Goal: Find specific page/section: Find specific page/section

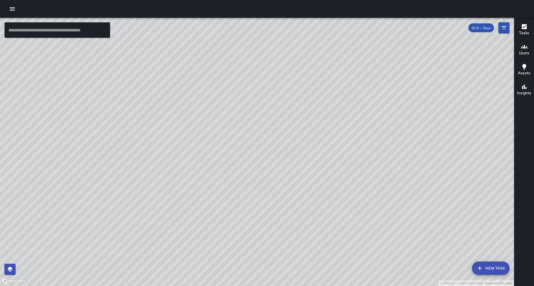
click at [420, 28] on icon "button" at bounding box center [524, 26] width 5 height 5
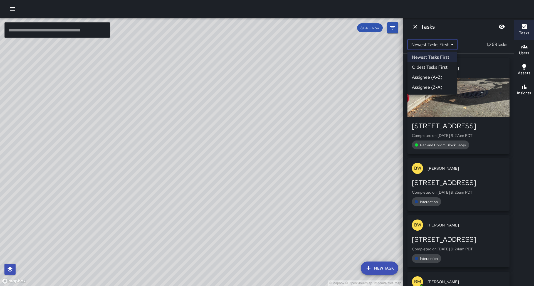
click at [420, 45] on body "© Mapbox © OpenStreetMap Improve this map ​ New Task 8/14 — Now Map Layers Task…" at bounding box center [267, 143] width 534 height 286
click at [420, 68] on li "Oldest Tasks First" at bounding box center [431, 67] width 49 height 10
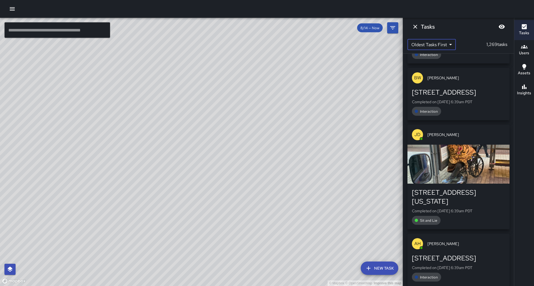
scroll to position [368, 0]
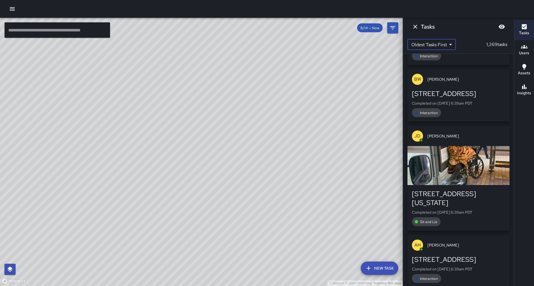
click at [420, 44] on body "© Mapbox © OpenStreetMap Improve this map ​ New Task 8/14 — Now Map Layers Task…" at bounding box center [267, 143] width 534 height 286
click at [420, 78] on li "Assignee (A-Z)" at bounding box center [431, 77] width 48 height 10
type input "*"
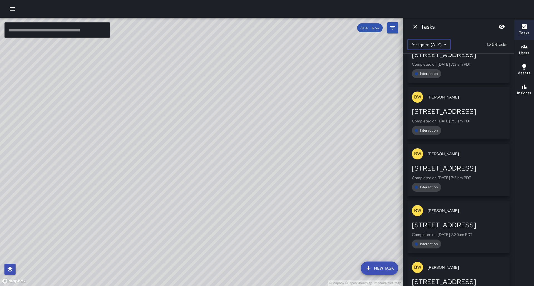
scroll to position [37512, 0]
click at [373, 28] on span "8/14 — Now" at bounding box center [370, 28] width 26 height 5
click at [377, 28] on span "8/14 — Now" at bounding box center [370, 28] width 26 height 5
click at [392, 28] on icon "Filters" at bounding box center [392, 27] width 5 height 3
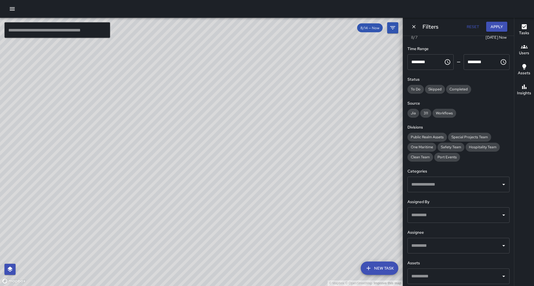
scroll to position [0, 0]
click at [420, 231] on icon "Open" at bounding box center [503, 245] width 3 height 1
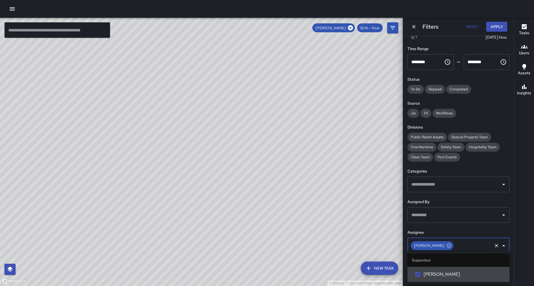
scroll to position [0, 0]
click at [420, 28] on button "Apply" at bounding box center [496, 27] width 21 height 10
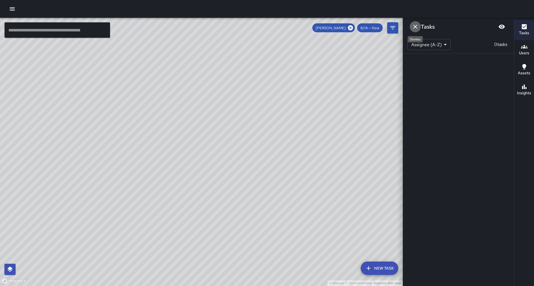
click at [416, 26] on icon "Dismiss" at bounding box center [415, 27] width 4 height 4
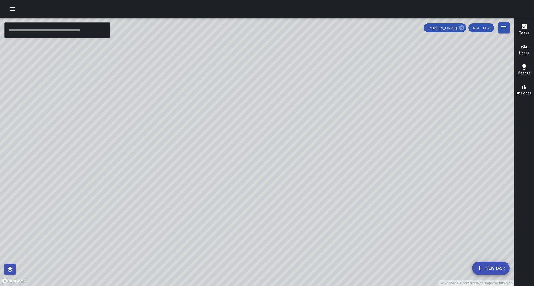
click at [420, 29] on icon at bounding box center [461, 27] width 5 height 5
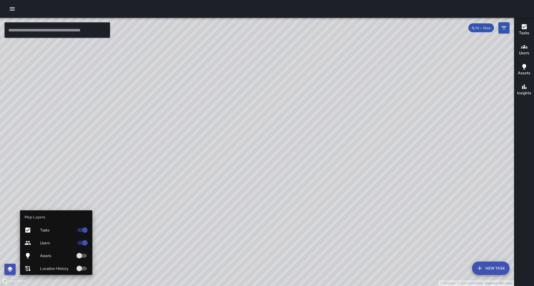
click at [11, 231] on icon "button" at bounding box center [10, 268] width 5 height 5
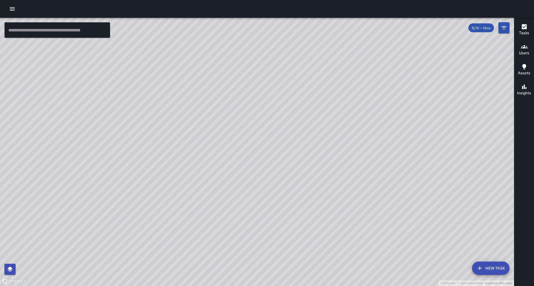
click at [12, 9] on icon "button" at bounding box center [12, 8] width 5 height 3
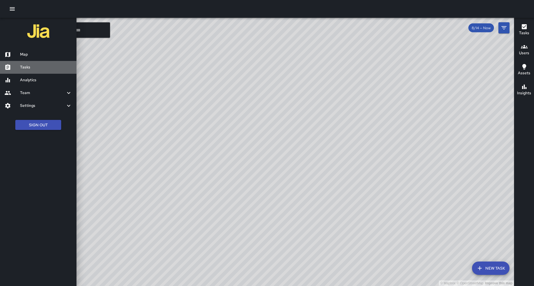
click at [18, 65] on div at bounding box center [12, 67] width 16 height 7
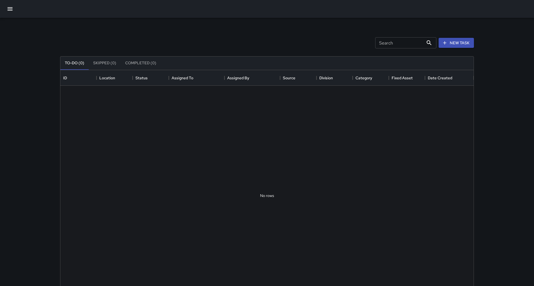
scroll to position [0, 0]
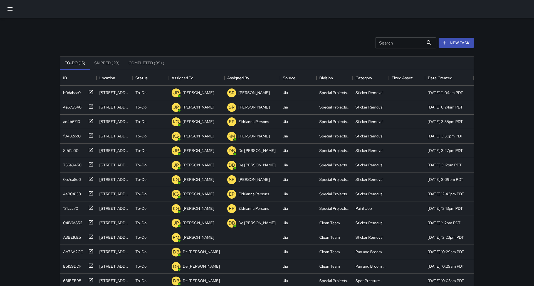
click at [377, 44] on input "Search" at bounding box center [399, 42] width 48 height 11
type input "**********"
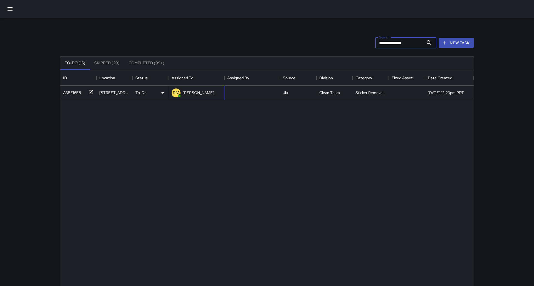
click at [194, 93] on p "[PERSON_NAME]" at bounding box center [198, 93] width 31 height 6
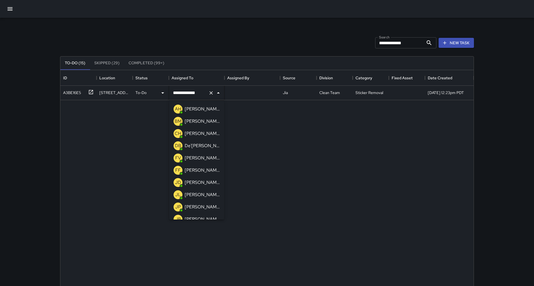
scroll to position [0, 0]
click at [197, 145] on p "De'[PERSON_NAME]" at bounding box center [202, 145] width 35 height 7
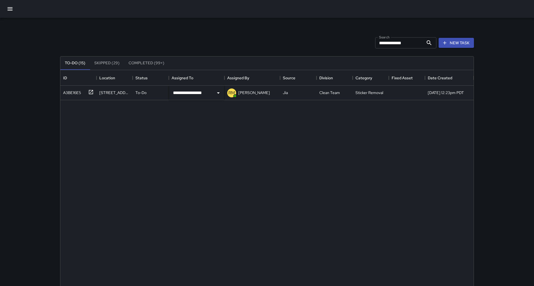
click at [405, 146] on div "**********" at bounding box center [266, 196] width 413 height 220
click at [75, 63] on button "To-Do (15)" at bounding box center [74, 62] width 29 height 13
drag, startPoint x: 412, startPoint y: 44, endPoint x: 351, endPoint y: 40, distance: 61.6
click at [351, 40] on div "**********" at bounding box center [267, 42] width 416 height 29
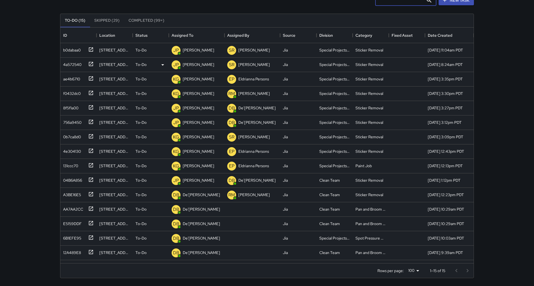
scroll to position [43, 0]
